Goal: Communication & Community: Answer question/provide support

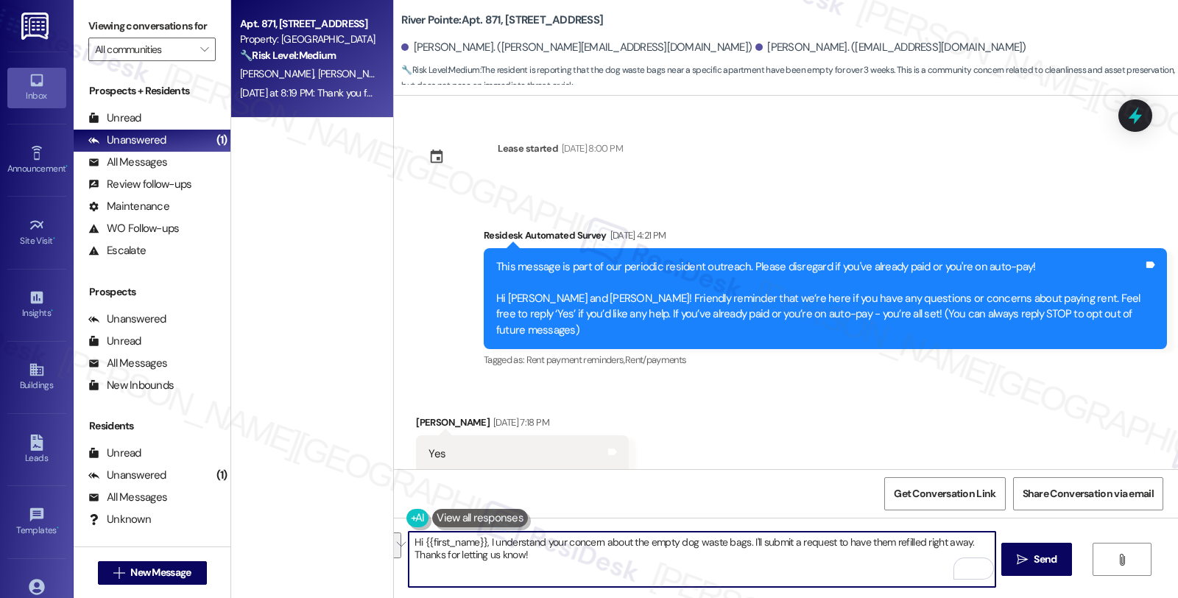
scroll to position [7108, 0]
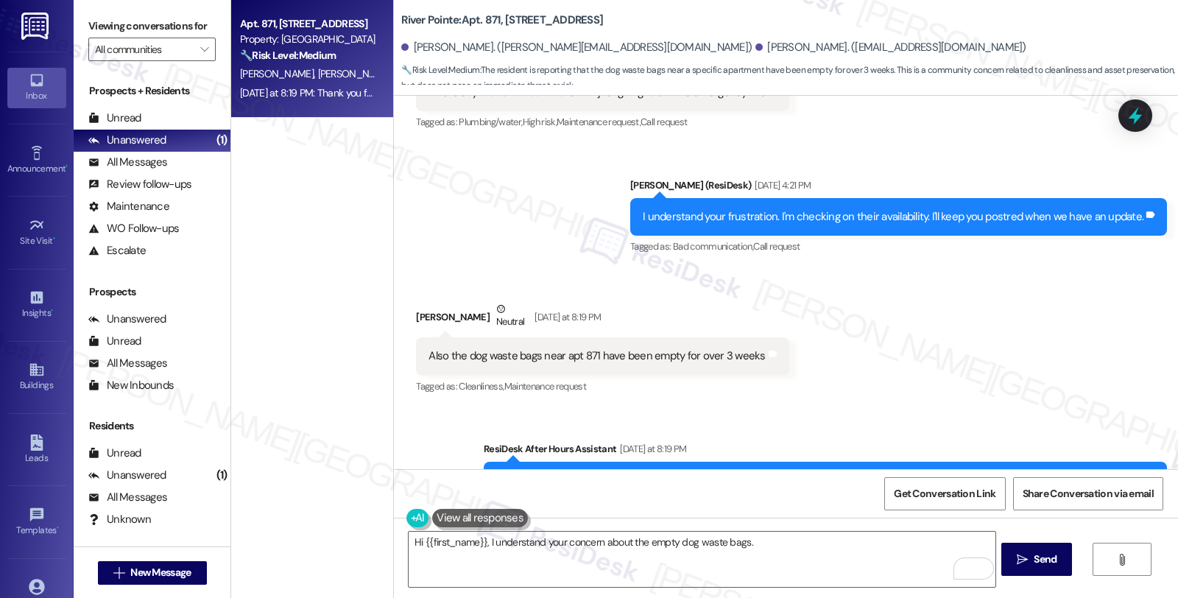
click at [985, 305] on div "Received via SMS [PERSON_NAME] Neutral [DATE] at 8:19 PM Also the dog waste bag…" at bounding box center [786, 338] width 784 height 140
click at [467, 520] on button at bounding box center [480, 518] width 96 height 18
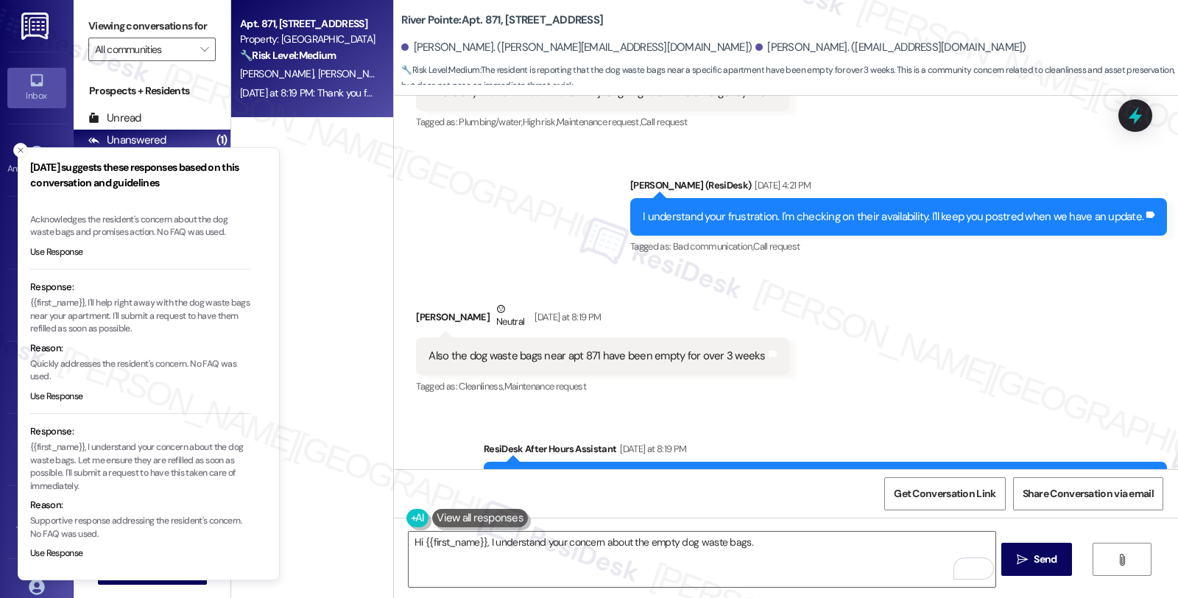
scroll to position [93, 0]
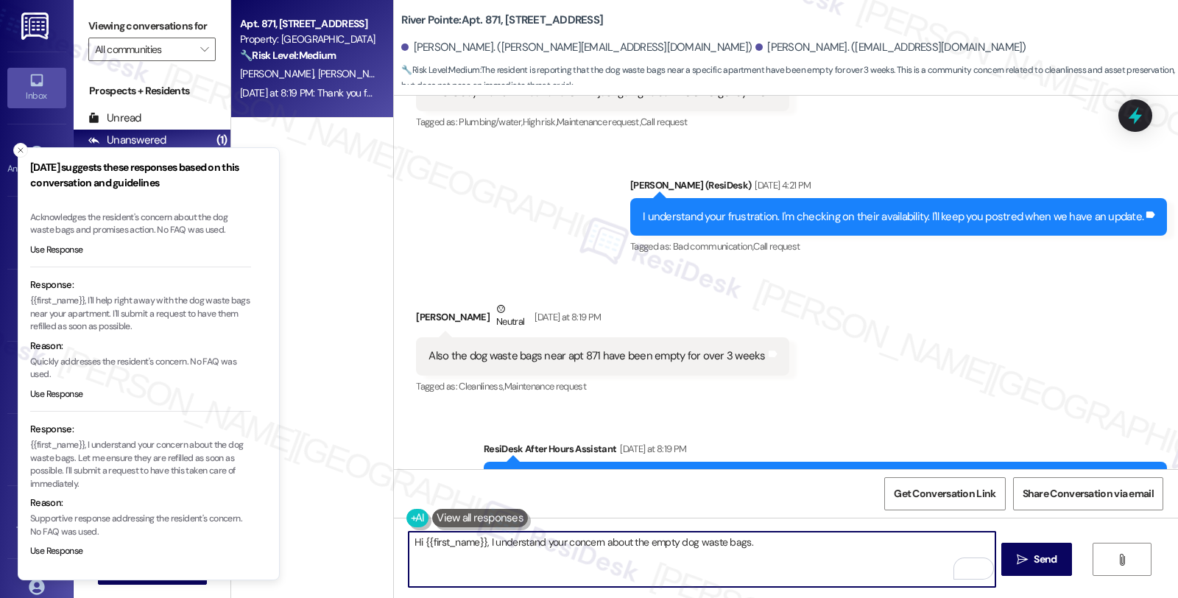
click at [753, 545] on textarea "Hi {{first_name}}, I understand your concern about the empty dog waste bags." at bounding box center [702, 558] width 586 height 55
click at [763, 545] on textarea "Hi {{first_name}}, I understand your concern about the empty dog waste bags." at bounding box center [702, 558] width 586 height 55
click at [21, 153] on icon "Close toast" at bounding box center [20, 150] width 9 height 9
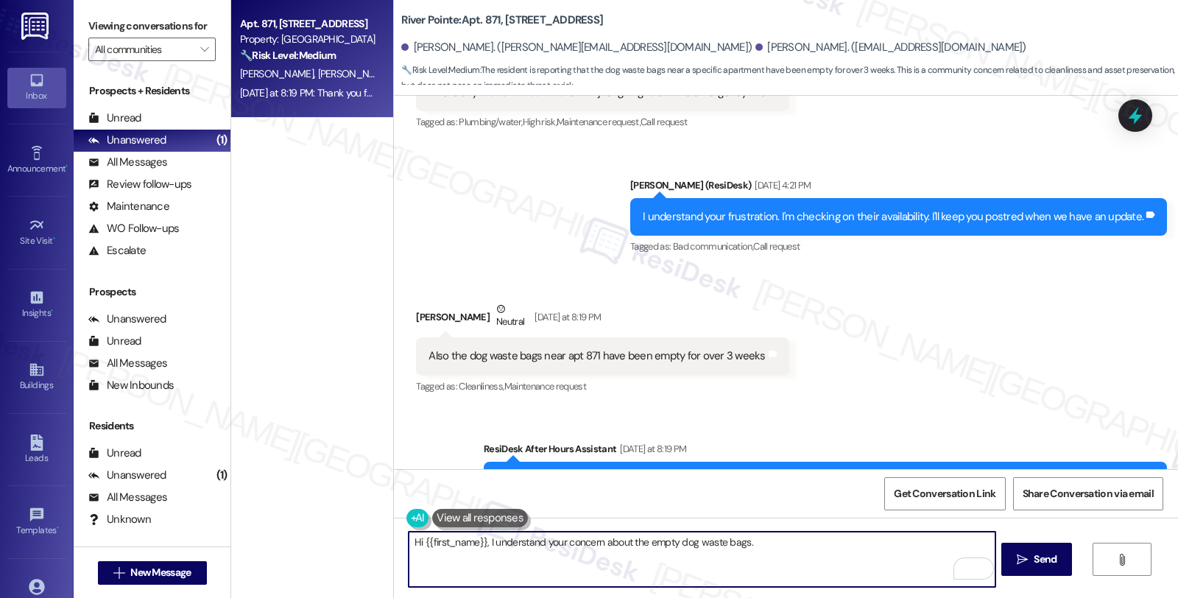
click at [776, 542] on textarea "Hi {{first_name}}, I understand your concern about the empty dog waste bags." at bounding box center [702, 558] width 586 height 55
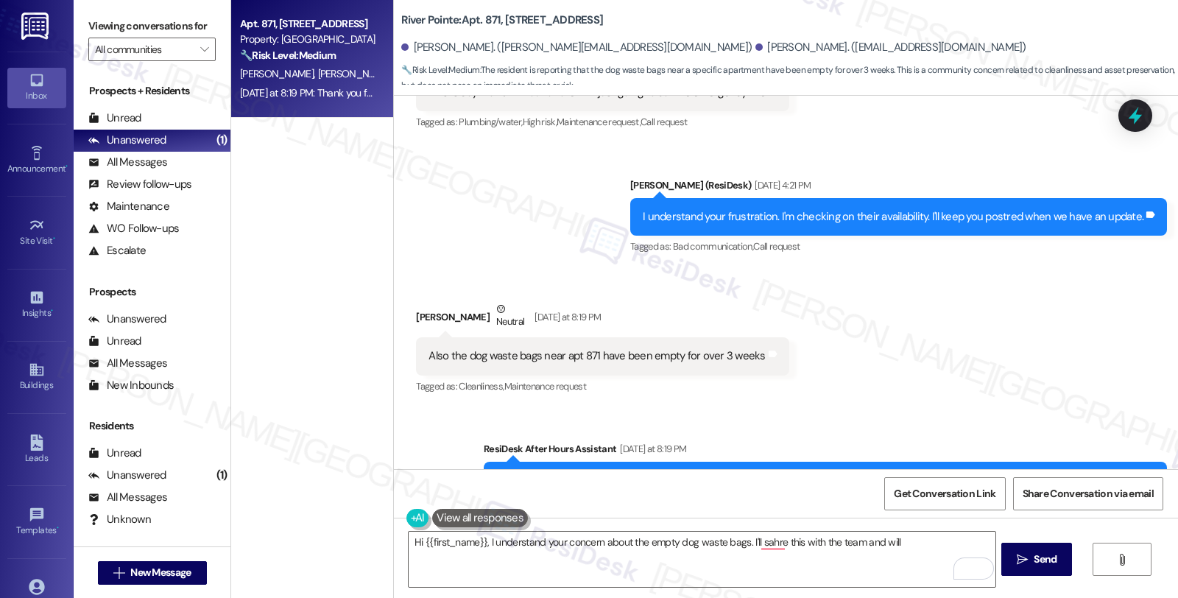
click at [987, 268] on div "Received via SMS [PERSON_NAME] Neutral [DATE] at 8:19 PM Also the dog waste bag…" at bounding box center [786, 338] width 784 height 140
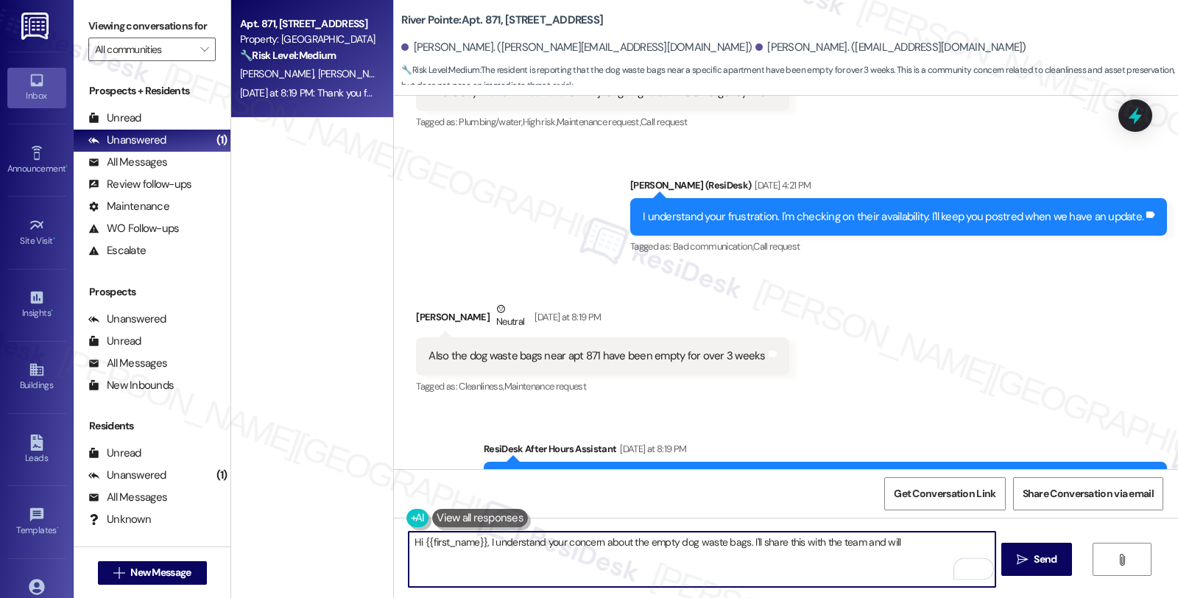
click at [911, 541] on textarea "Hi {{first_name}}, I understand your concern about the empty dog waste bags. I'…" at bounding box center [702, 558] width 586 height 55
click at [435, 301] on div "[PERSON_NAME] Neutral [DATE] at 8:19 PM" at bounding box center [602, 319] width 372 height 36
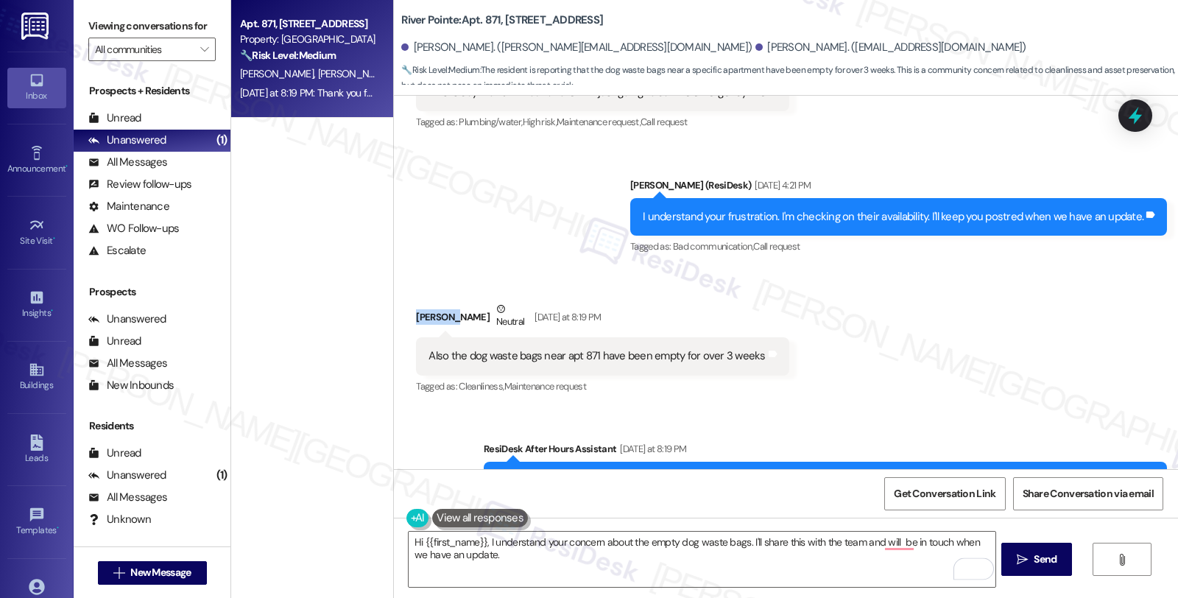
click at [435, 301] on div "[PERSON_NAME] Neutral [DATE] at 8:19 PM" at bounding box center [602, 319] width 372 height 36
copy div "[PERSON_NAME]"
click at [414, 547] on textarea "Hi {{first_name}}, I understand your concern about the empty dog waste bags. I'…" at bounding box center [702, 558] width 586 height 55
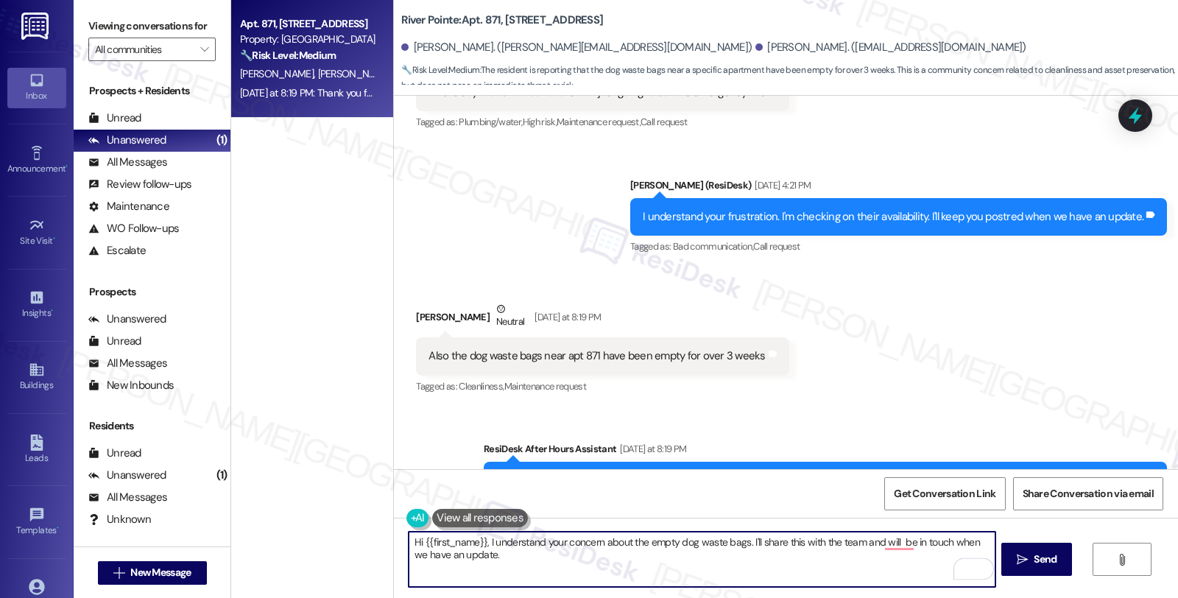
paste textarea "[PERSON_NAME]"
click at [567, 554] on textarea "Hi [PERSON_NAME], I understand your concern about the empty dog waste bags. I'l…" at bounding box center [702, 558] width 586 height 55
type textarea "Hi [PERSON_NAME], I understand your concern about the empty dog waste bags. I'l…"
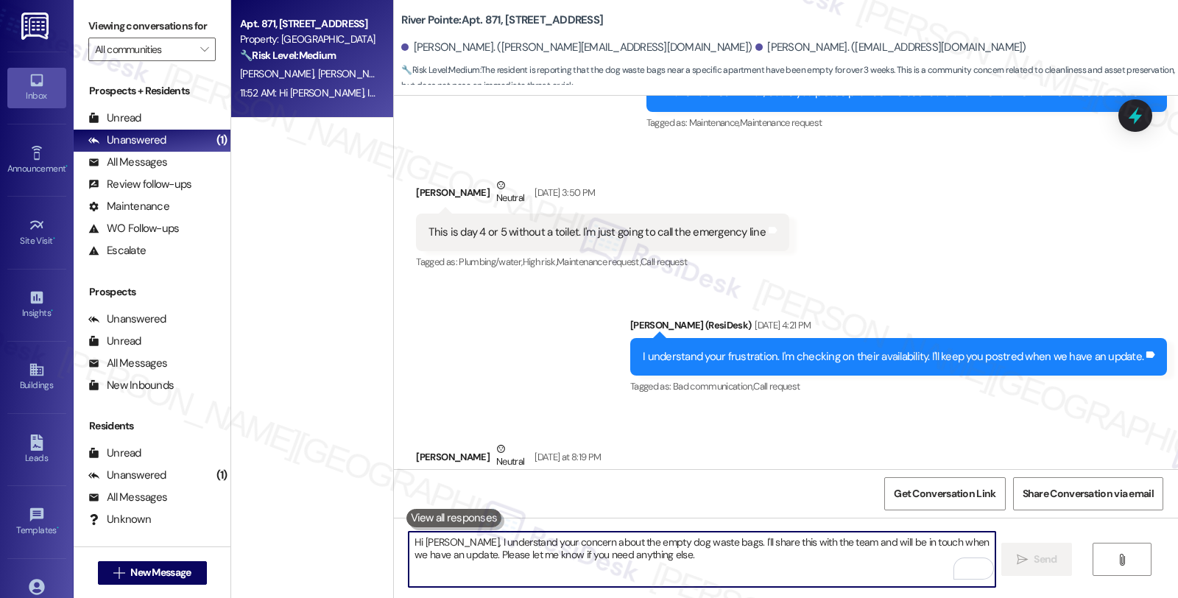
scroll to position [7226, 0]
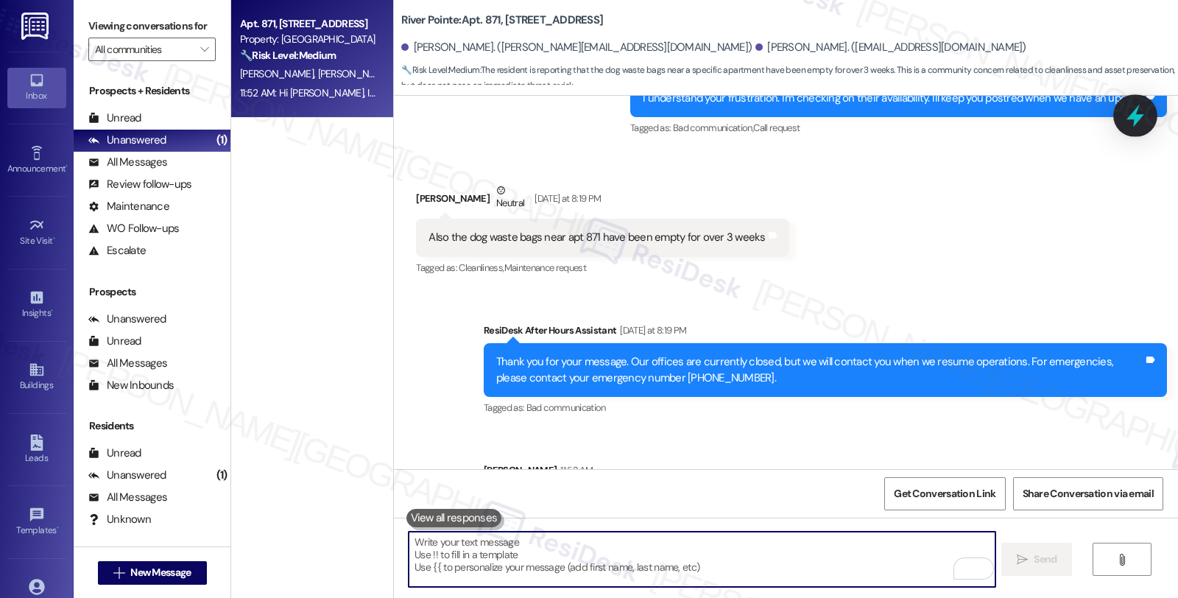
click at [1129, 112] on icon at bounding box center [1135, 115] width 25 height 25
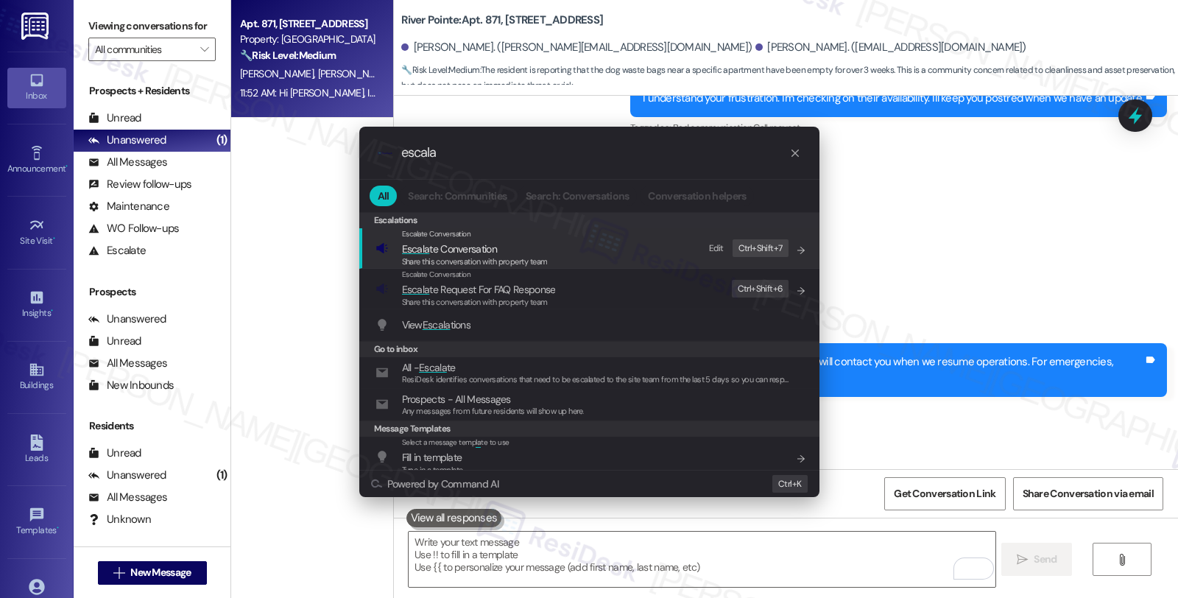
type input "escala"
click at [498, 254] on span "Escala te Conversation" at bounding box center [475, 249] width 146 height 16
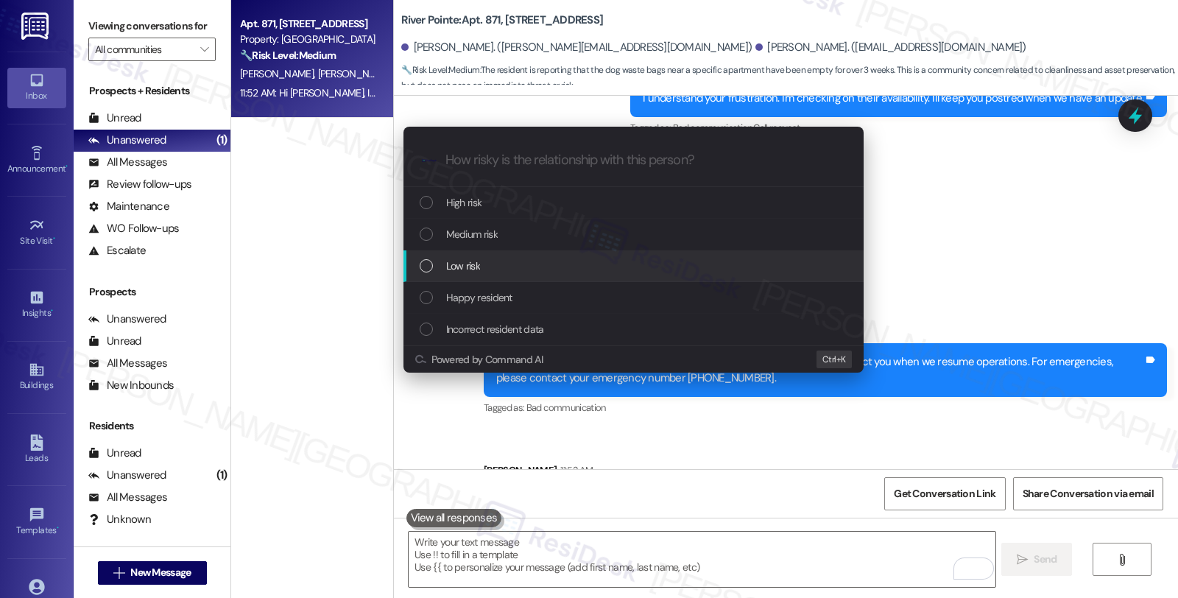
click at [492, 263] on div "Low risk" at bounding box center [635, 266] width 431 height 16
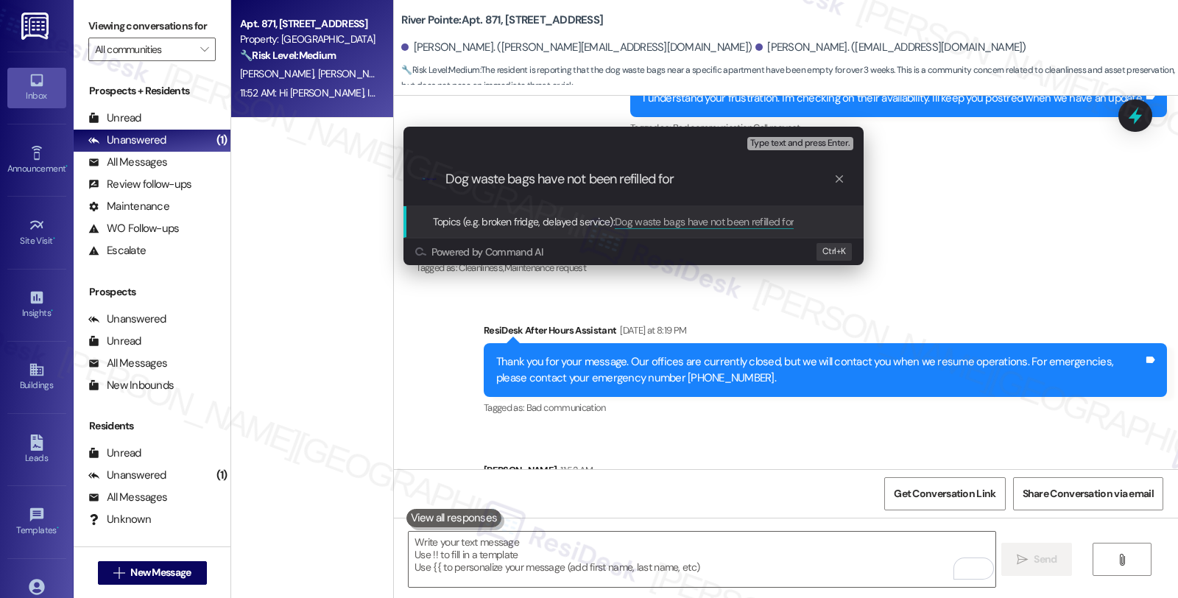
click at [537, 178] on input "Dog waste bags have not been refilled for" at bounding box center [639, 179] width 388 height 15
type input "Dog waste bags"
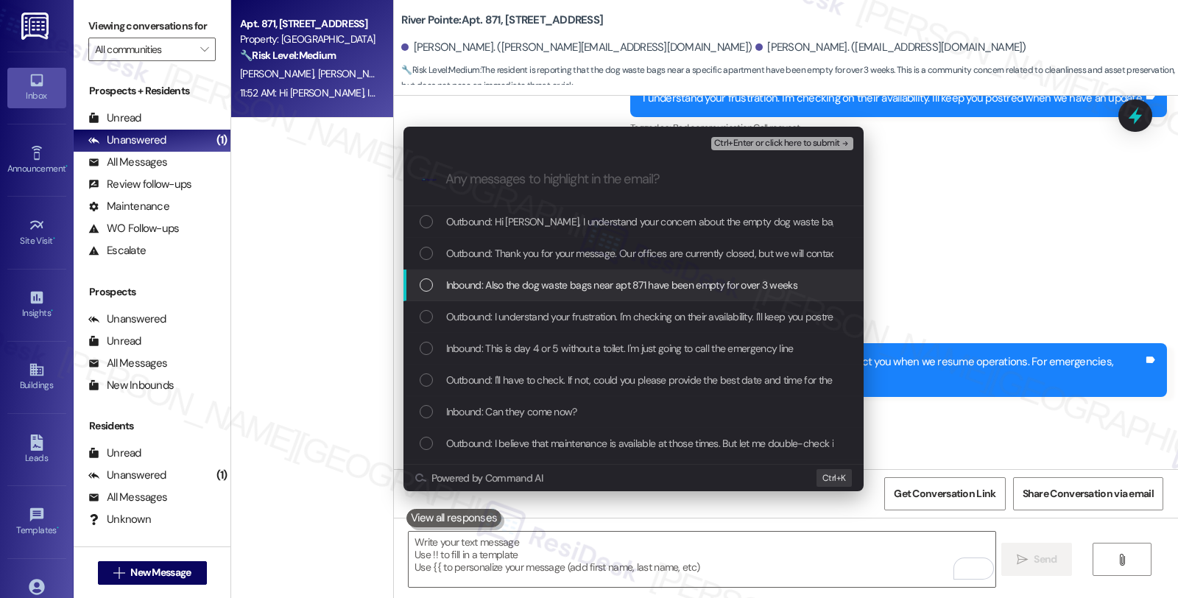
click at [565, 289] on span "Inbound: Also the dog waste bags near apt 871 have been empty for over 3 weeks" at bounding box center [621, 285] width 351 height 16
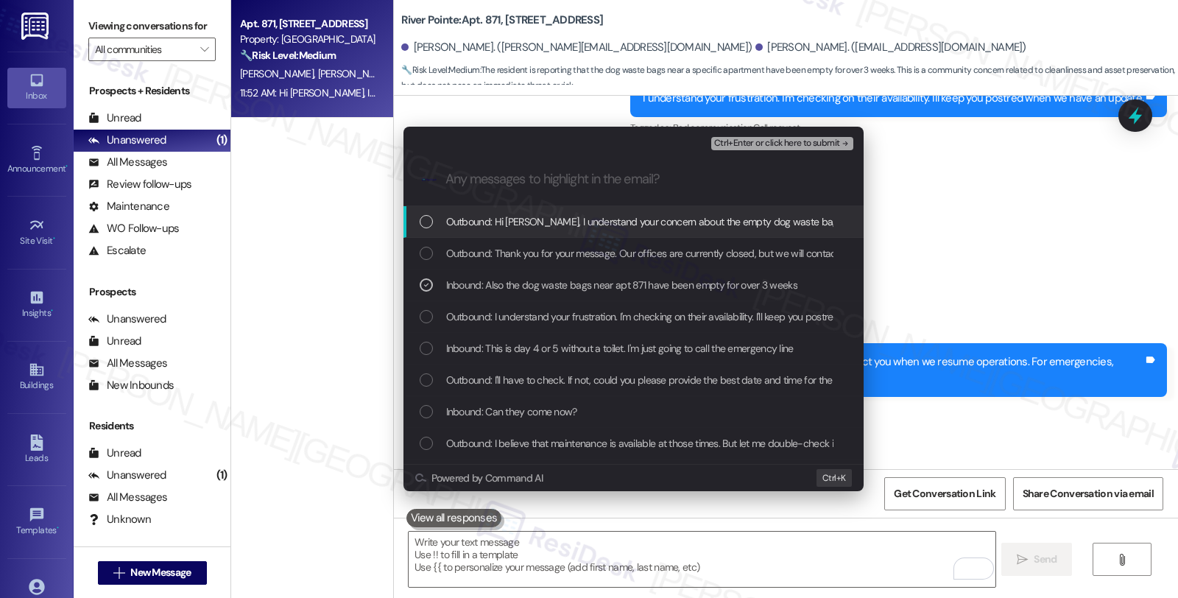
click at [730, 145] on span "Ctrl+Enter or click here to submit" at bounding box center [777, 143] width 126 height 10
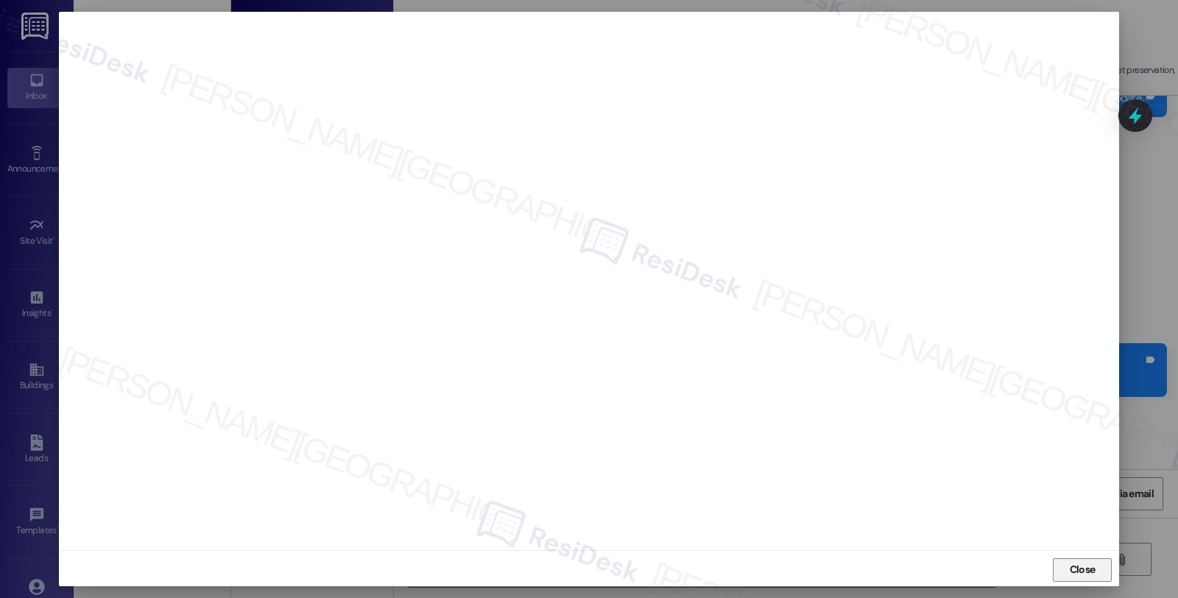
click at [1067, 568] on span "Close" at bounding box center [1083, 569] width 32 height 15
click at [1095, 568] on span "Close" at bounding box center [1083, 569] width 32 height 15
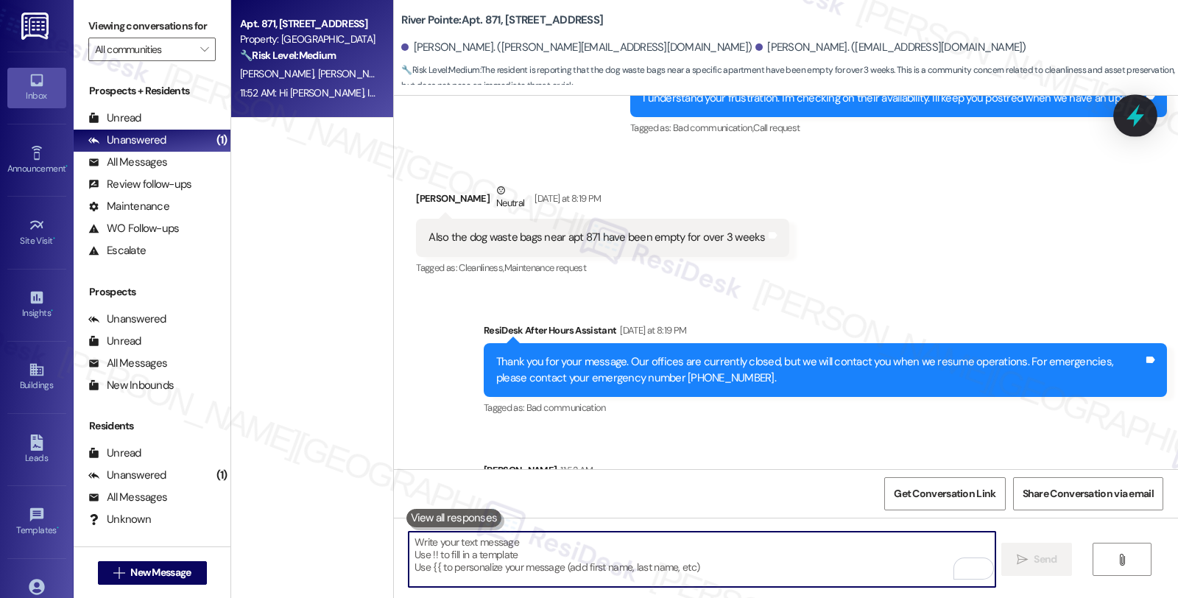
click at [1142, 109] on icon at bounding box center [1135, 115] width 25 height 25
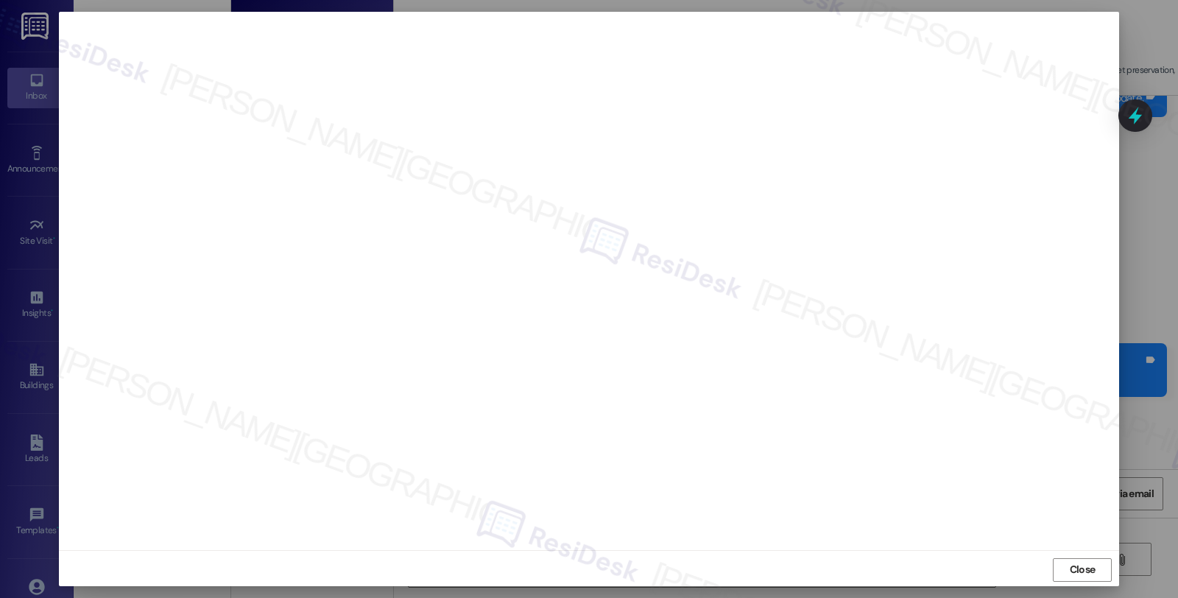
scroll to position [2, 0]
click at [1078, 575] on span "Close" at bounding box center [1083, 566] width 26 height 15
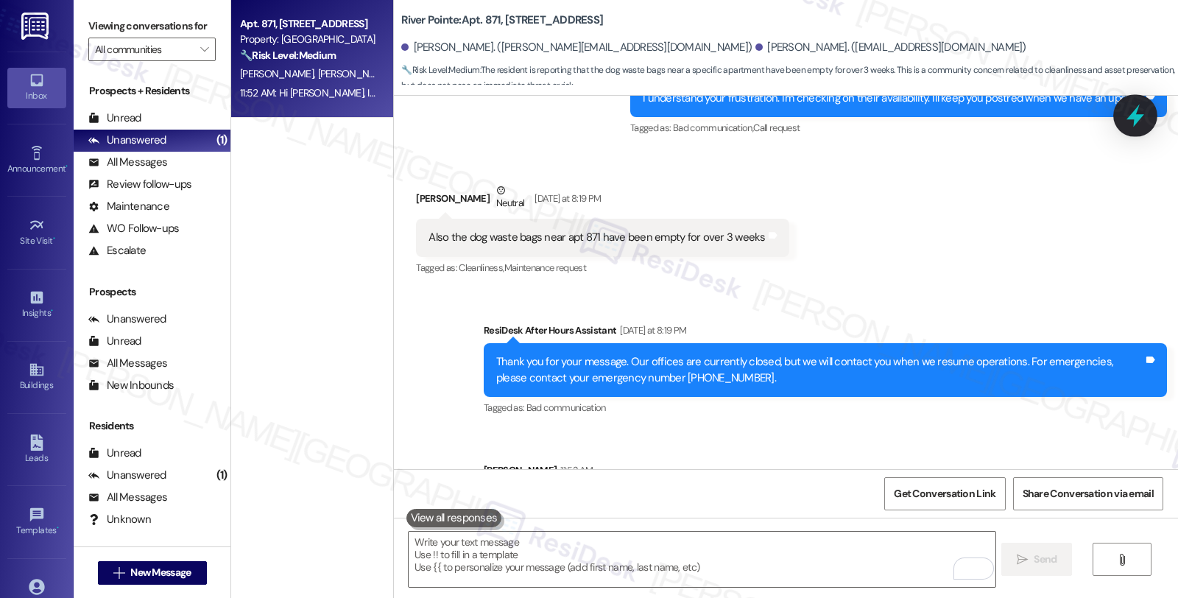
click at [1126, 110] on icon at bounding box center [1135, 115] width 25 height 25
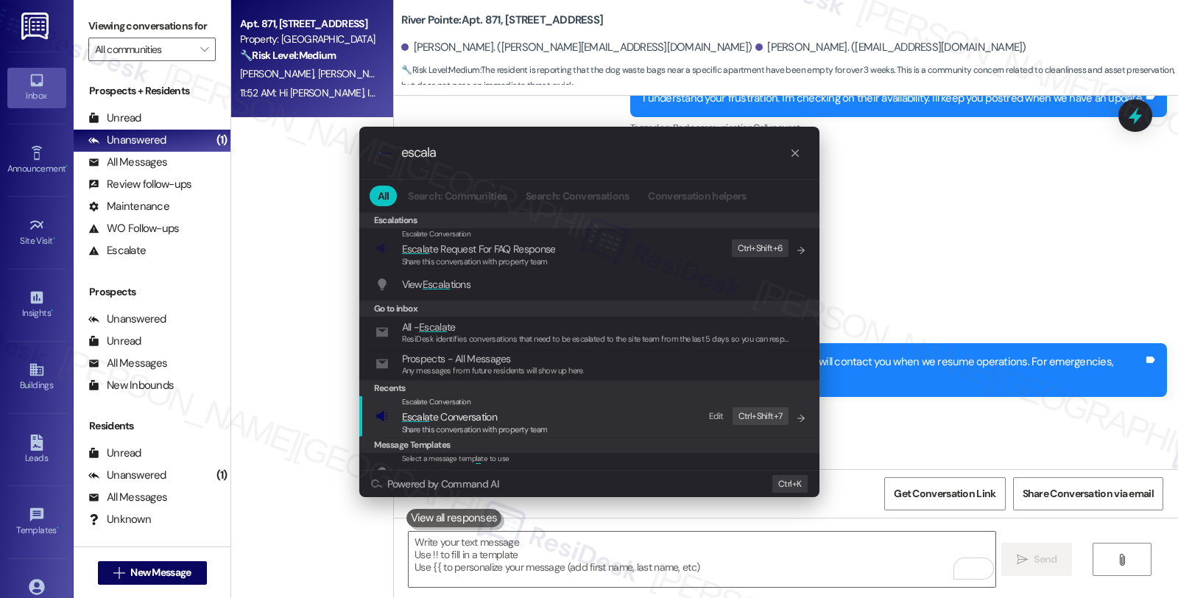
type input "escala"
click at [474, 420] on span "Escala te Conversation" at bounding box center [449, 416] width 95 height 13
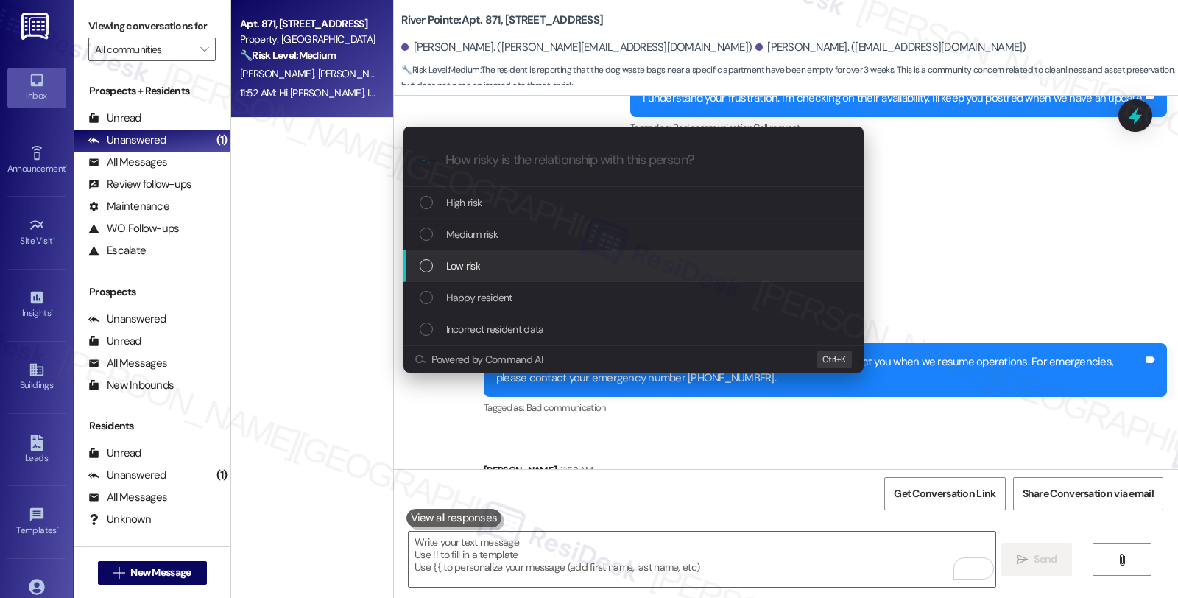
click at [483, 261] on div "Low risk" at bounding box center [635, 266] width 431 height 16
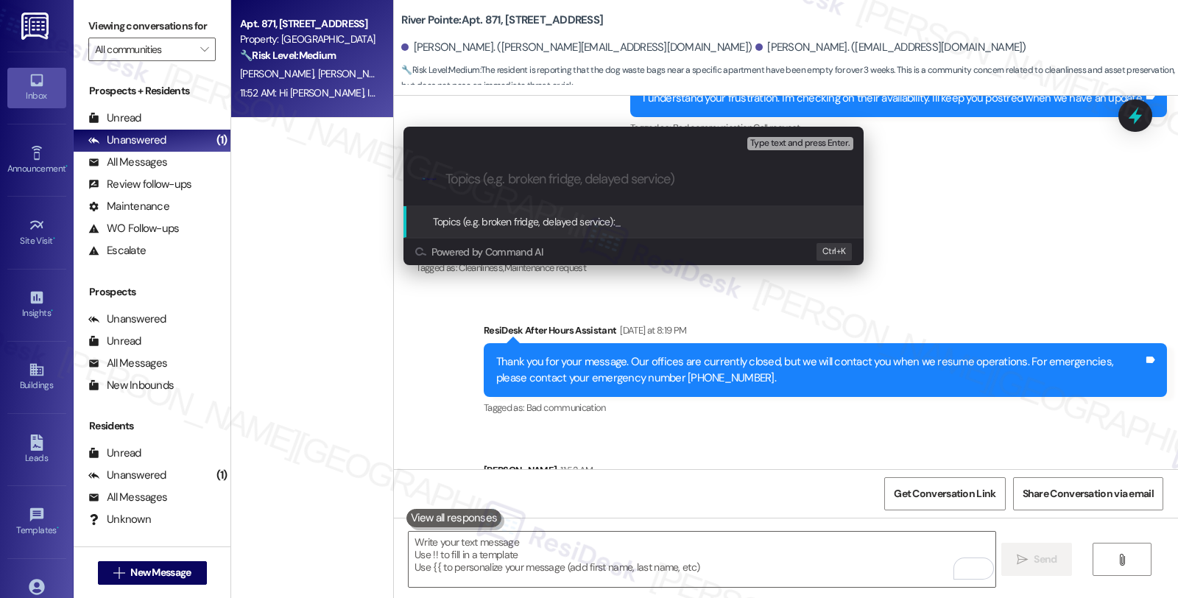
paste input "[PERSON_NAME]"
click at [476, 181] on input "[PERSON_NAME]" at bounding box center [639, 179] width 388 height 15
type input "Dog waste bags"
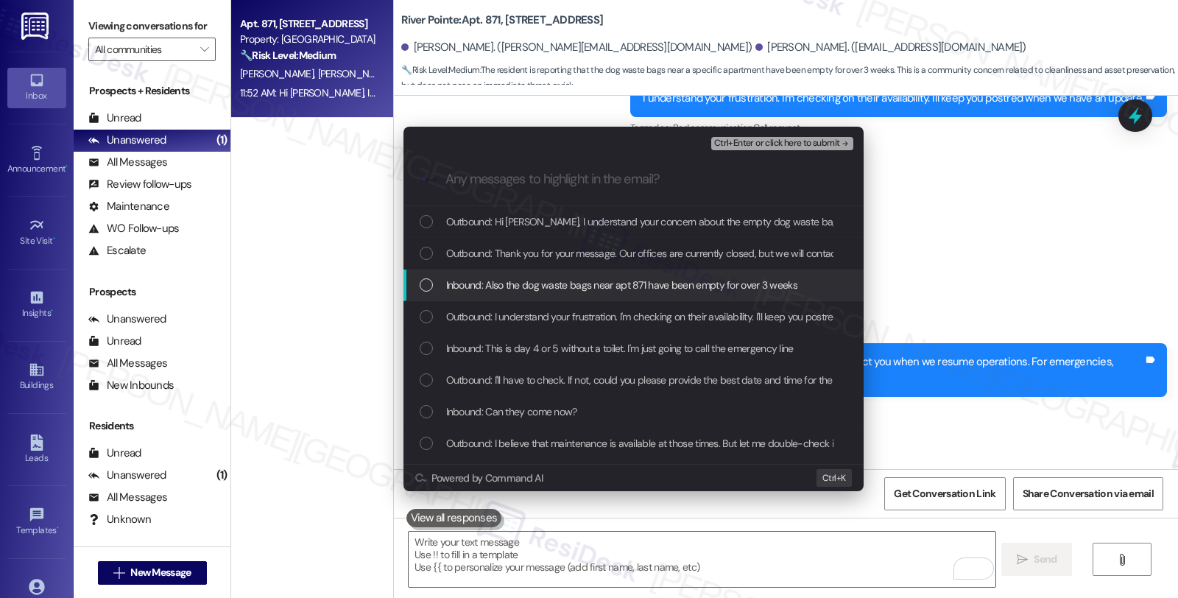
click at [481, 289] on span "Inbound: Also the dog waste bags near apt 871 have been empty for over 3 weeks" at bounding box center [621, 285] width 351 height 16
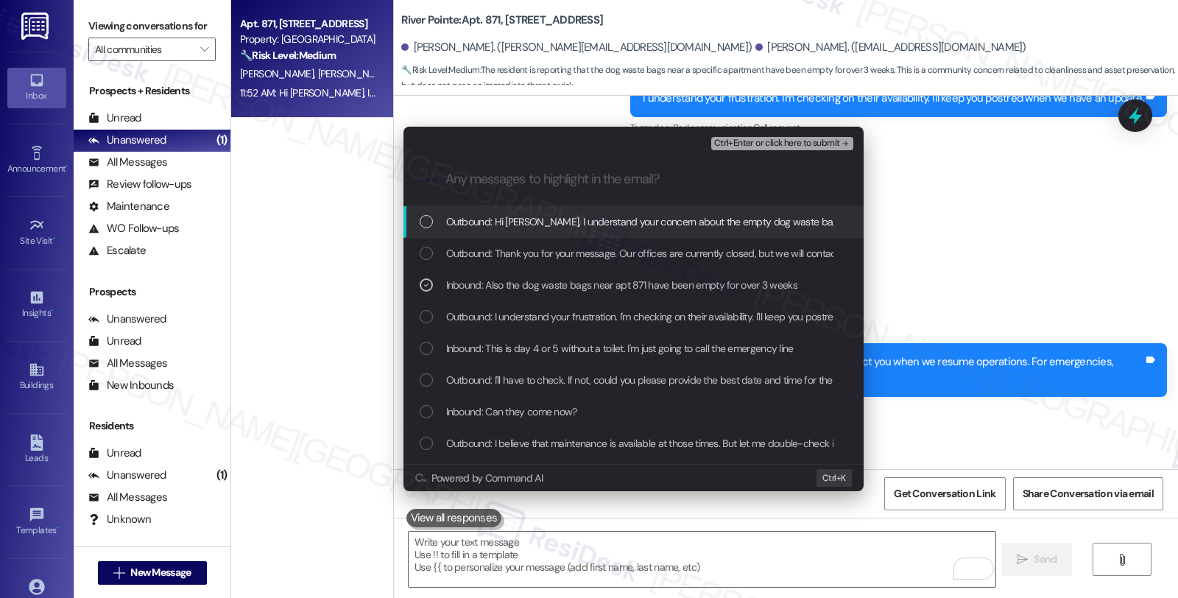
click at [747, 138] on span "Ctrl+Enter or click here to submit" at bounding box center [777, 143] width 126 height 10
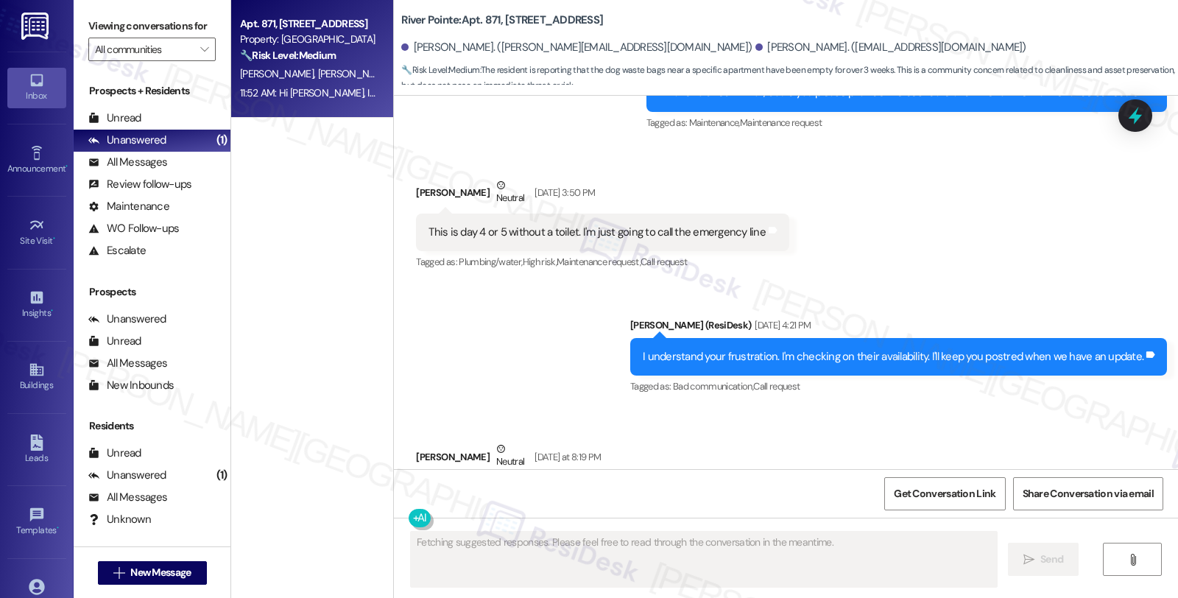
scroll to position [7248, 0]
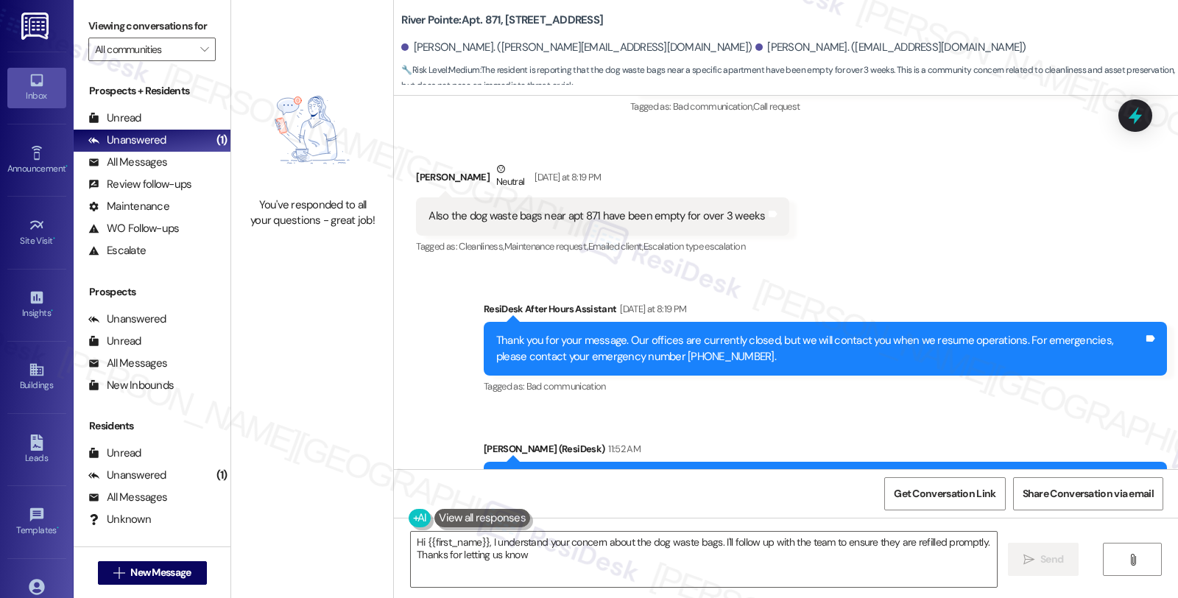
type textarea "Hi {{first_name}}, I understand your concern about the dog waste bags. I'll fol…"
